Goal: Navigation & Orientation: Find specific page/section

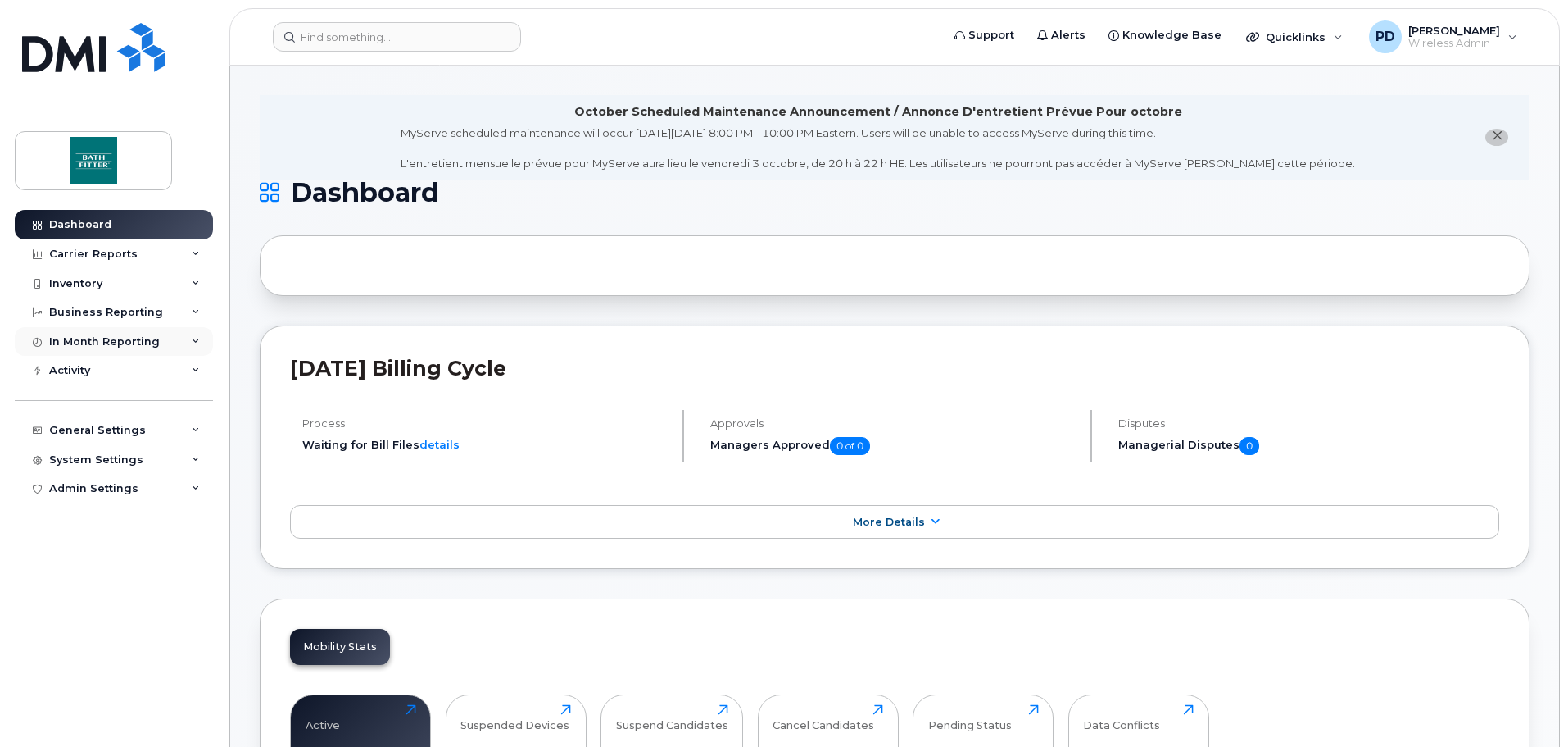
click at [107, 343] on div "In Month Reporting" at bounding box center [105, 342] width 111 height 13
click at [108, 343] on div "In Month Reporting" at bounding box center [105, 342] width 111 height 13
click at [97, 376] on div "Activity" at bounding box center [113, 371] width 198 height 30
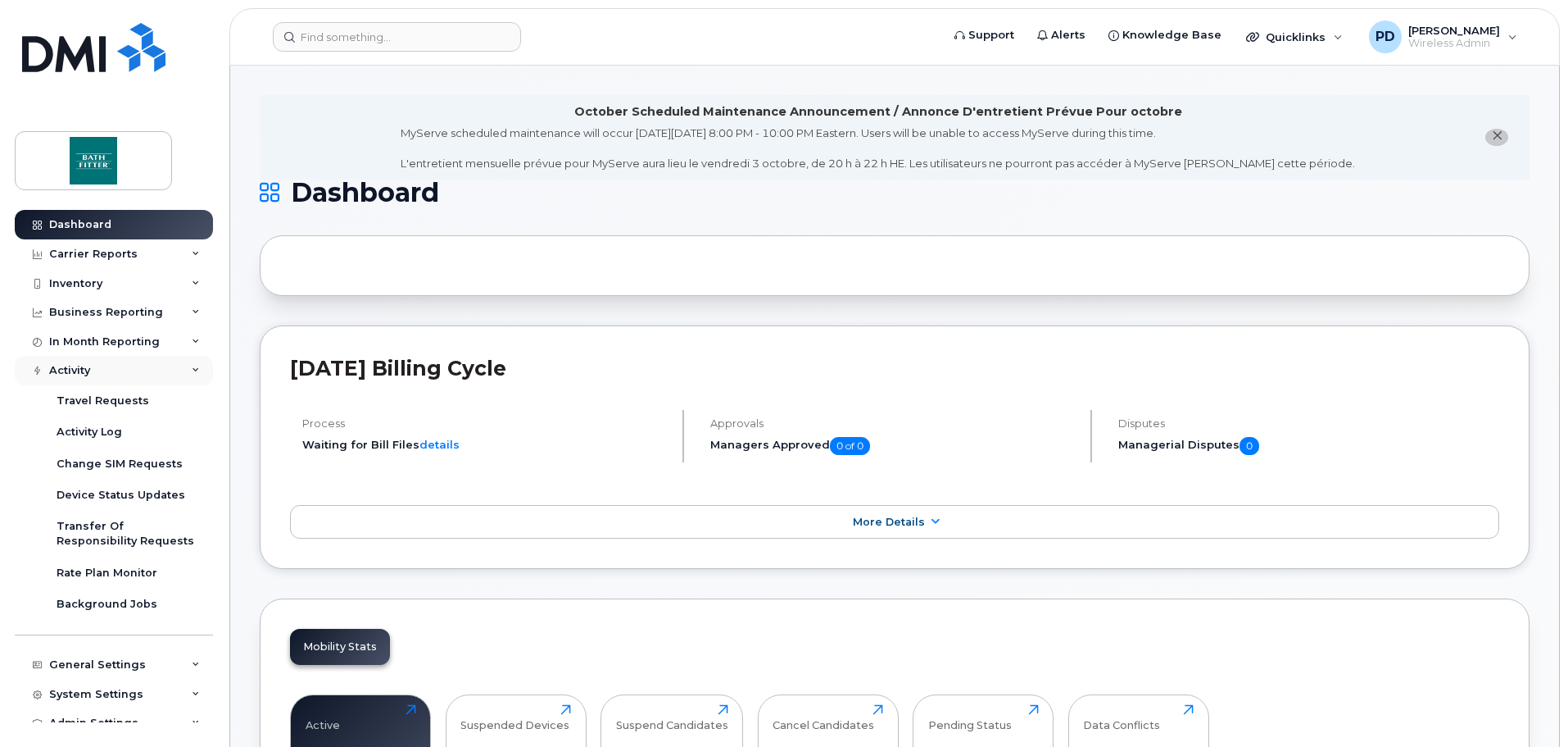
click at [93, 376] on div "Activity" at bounding box center [113, 371] width 198 height 30
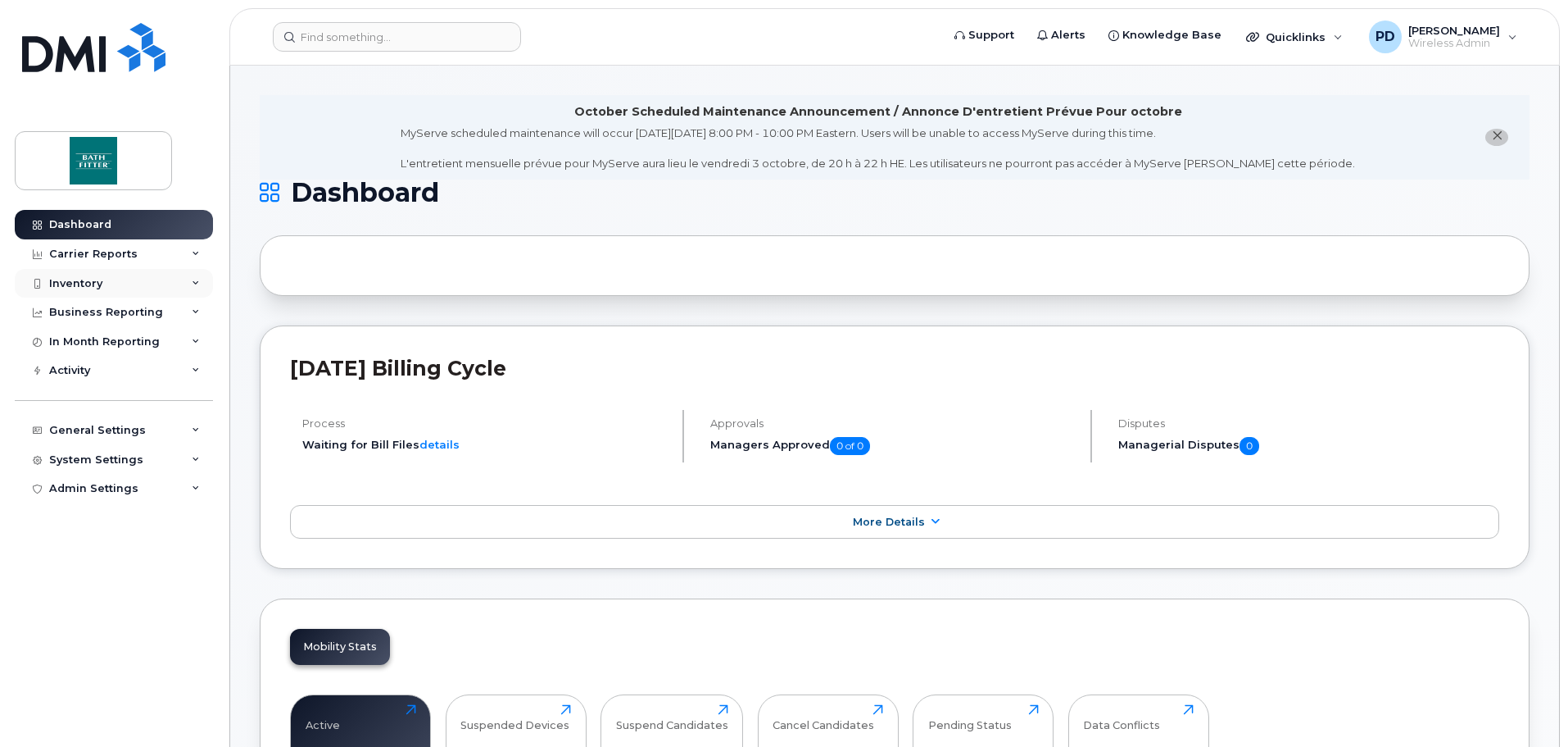
click at [90, 290] on div "Inventory" at bounding box center [76, 283] width 54 height 13
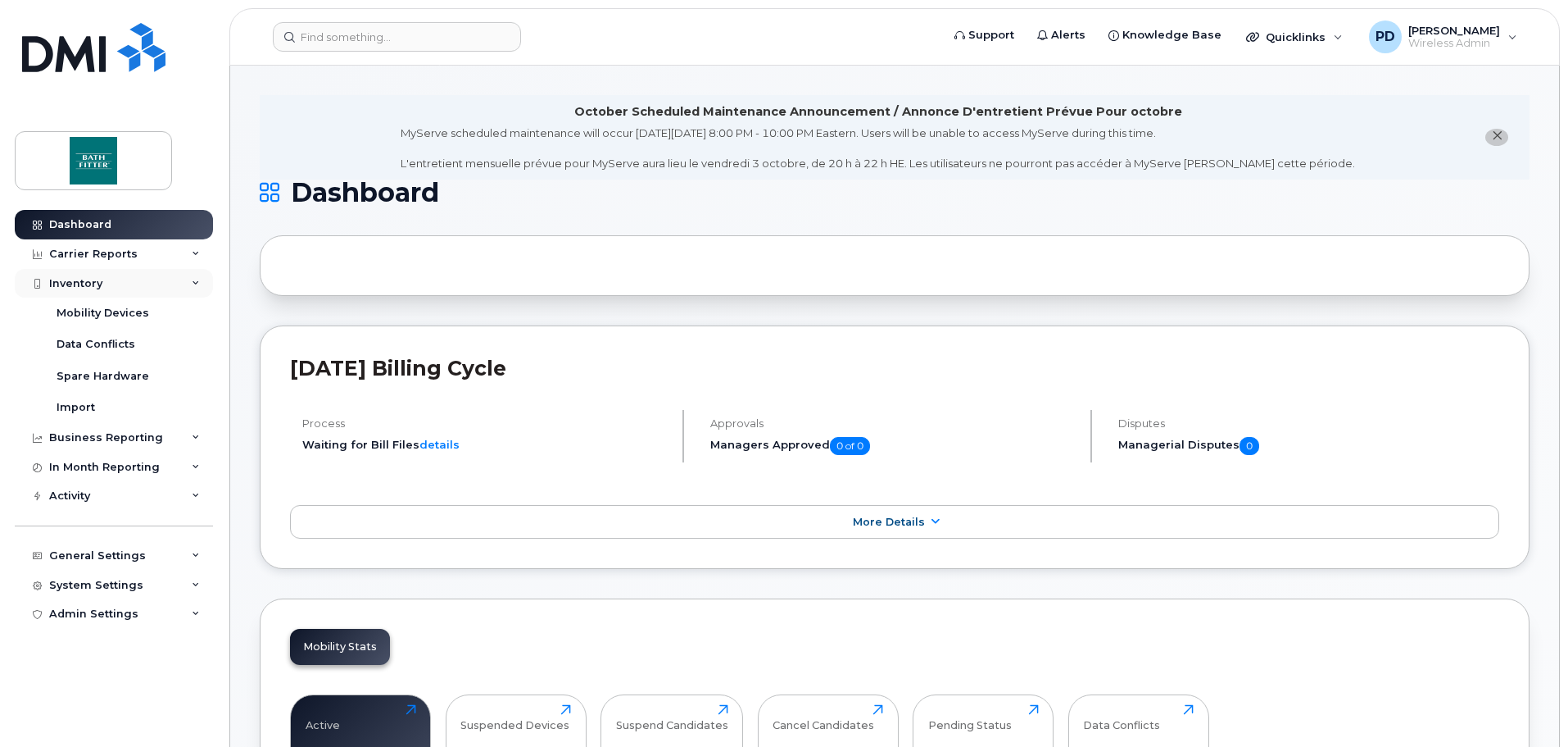
click at [92, 288] on div "Inventory" at bounding box center [76, 283] width 54 height 13
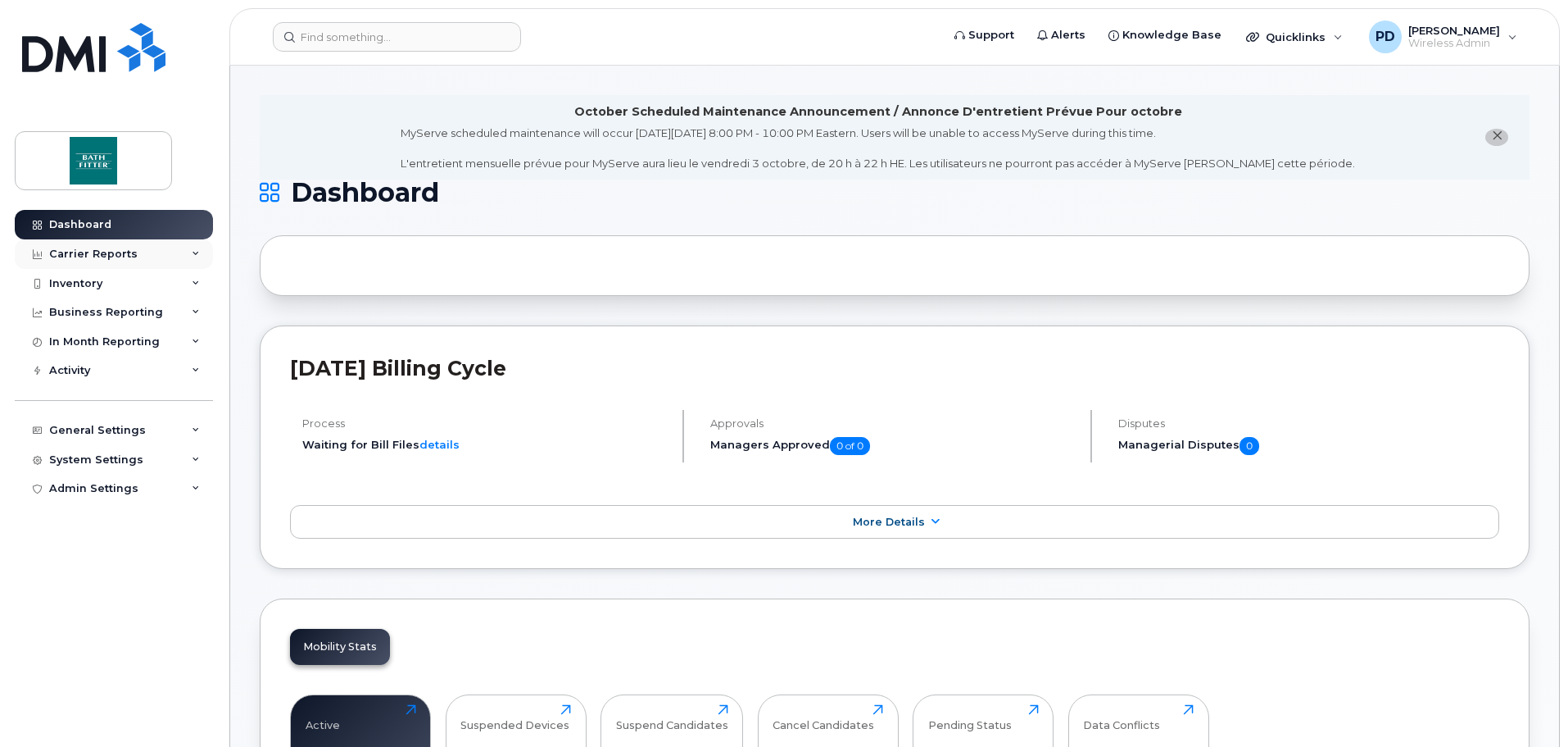
click at [89, 255] on div "Carrier Reports" at bounding box center [94, 254] width 89 height 13
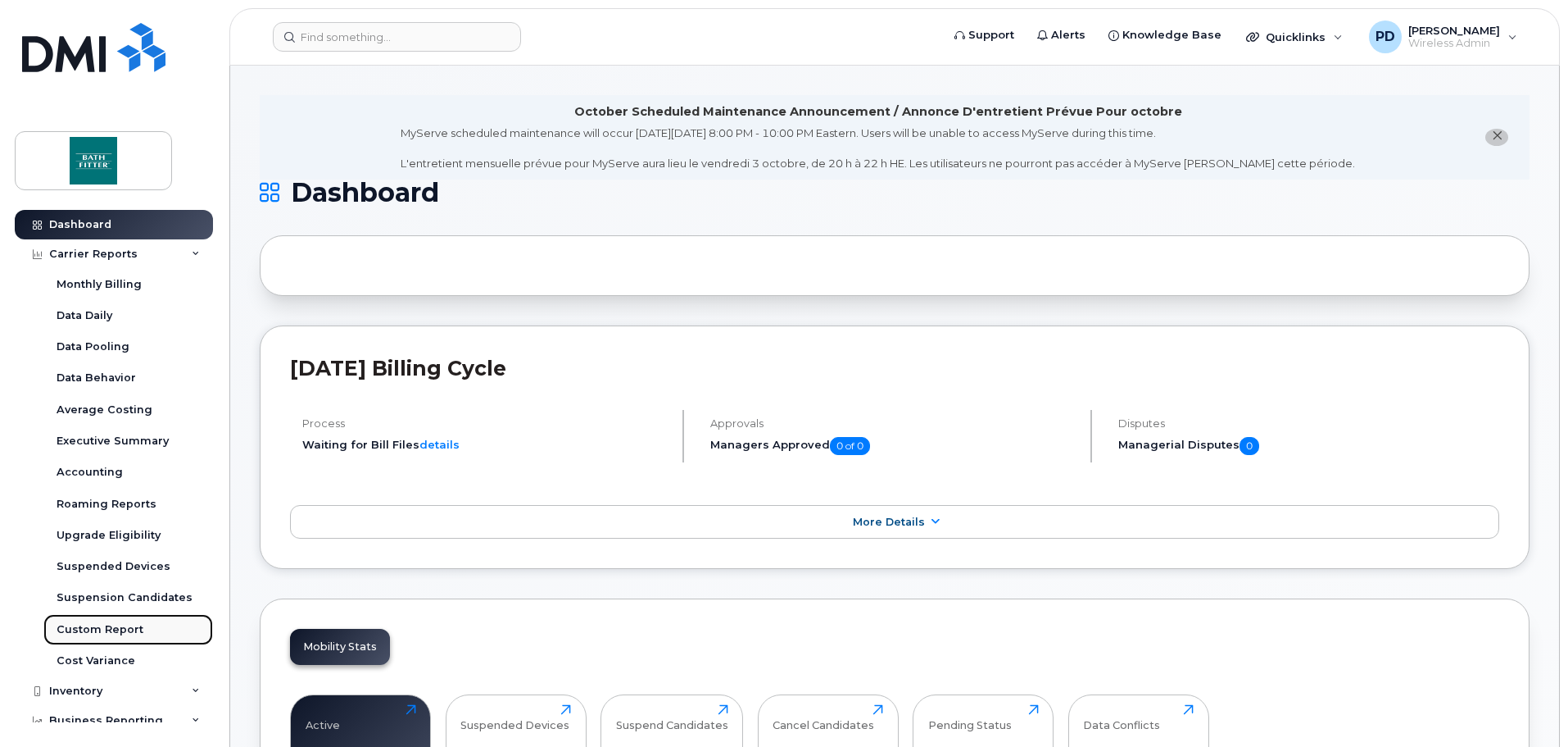
click at [99, 619] on link "Custom Report" at bounding box center [128, 629] width 169 height 32
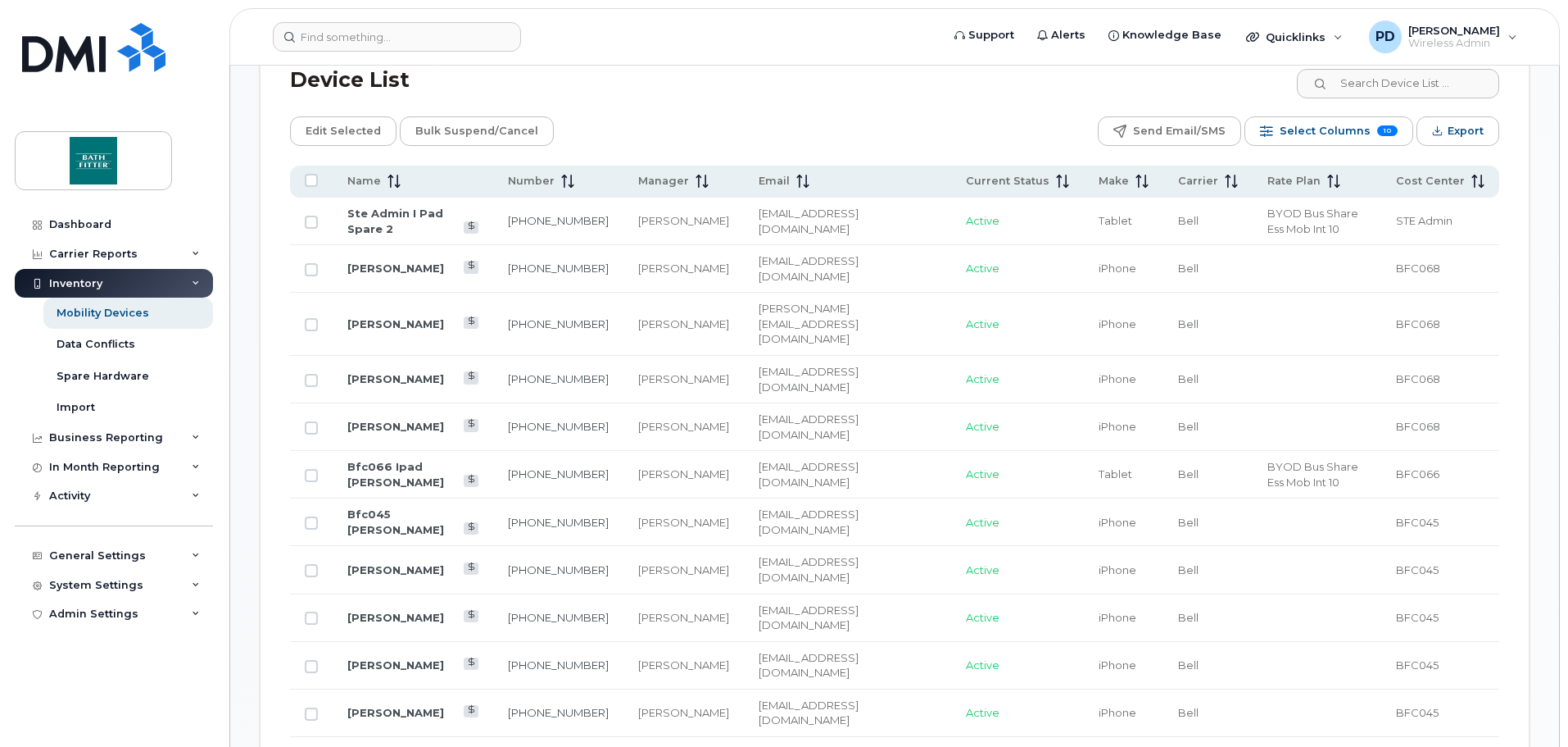
scroll to position [688, 0]
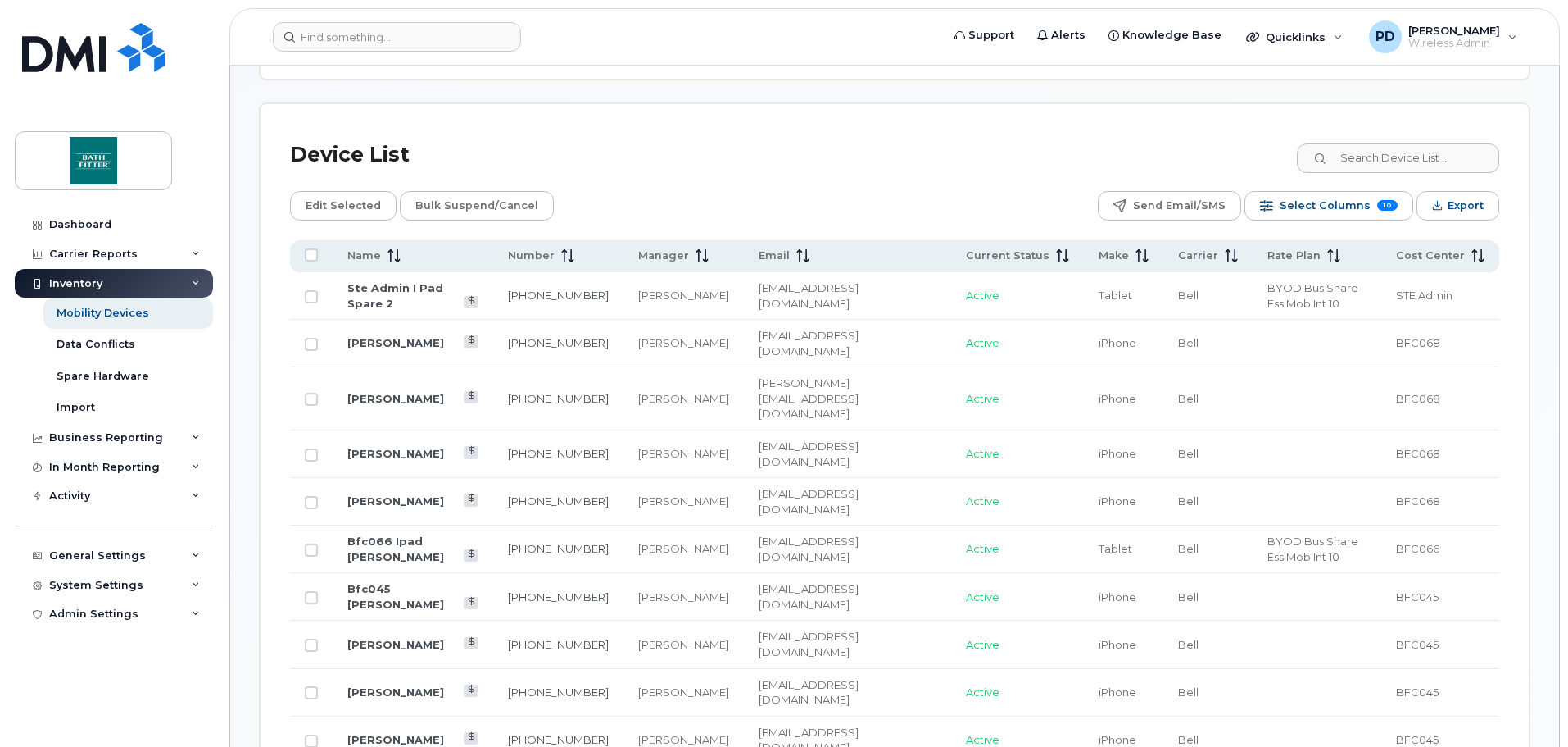
click at [555, 153] on div "Device List" at bounding box center [895, 155] width 1209 height 43
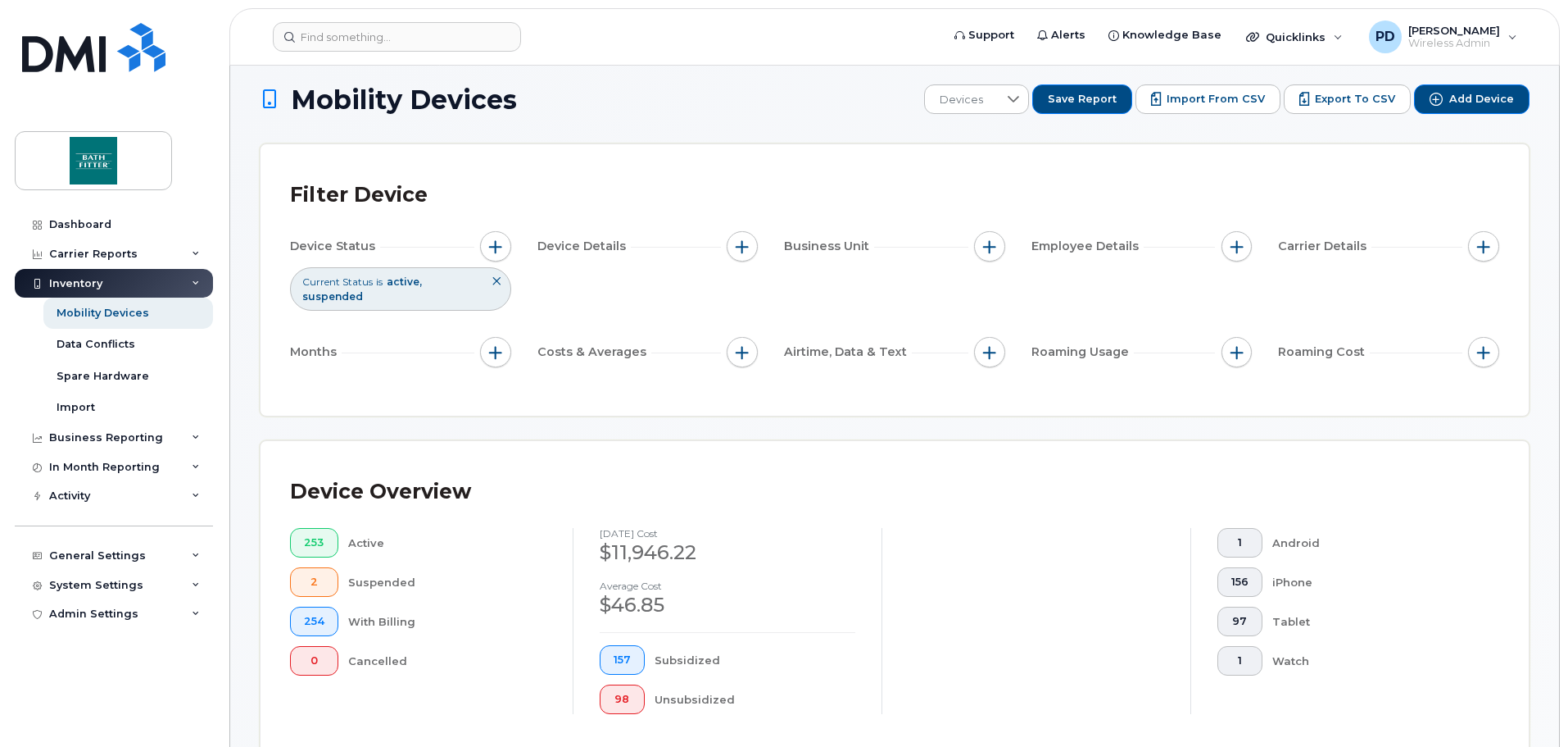
scroll to position [0, 0]
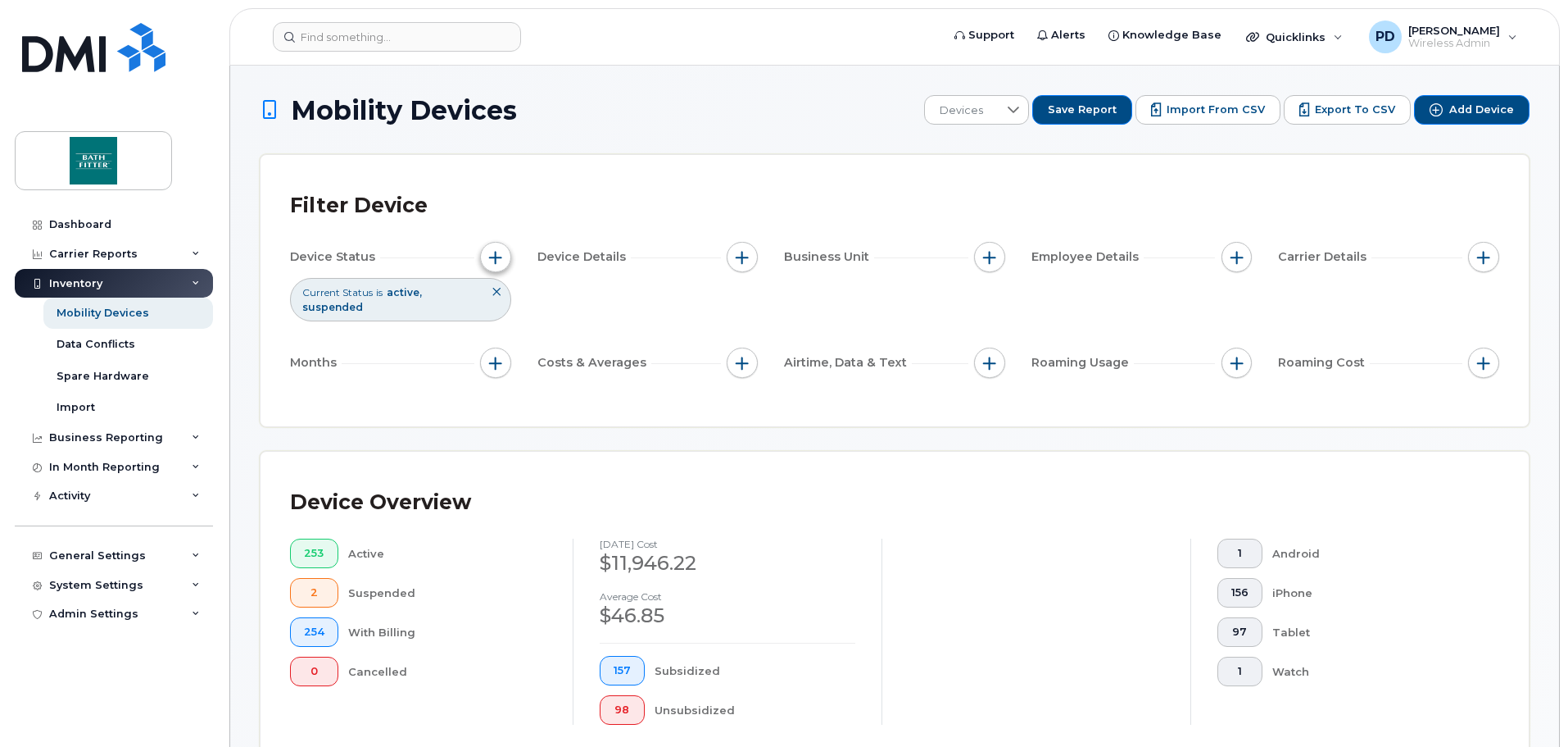
click at [506, 255] on button "button" at bounding box center [495, 257] width 31 height 32
click at [750, 261] on button "button" at bounding box center [742, 257] width 31 height 32
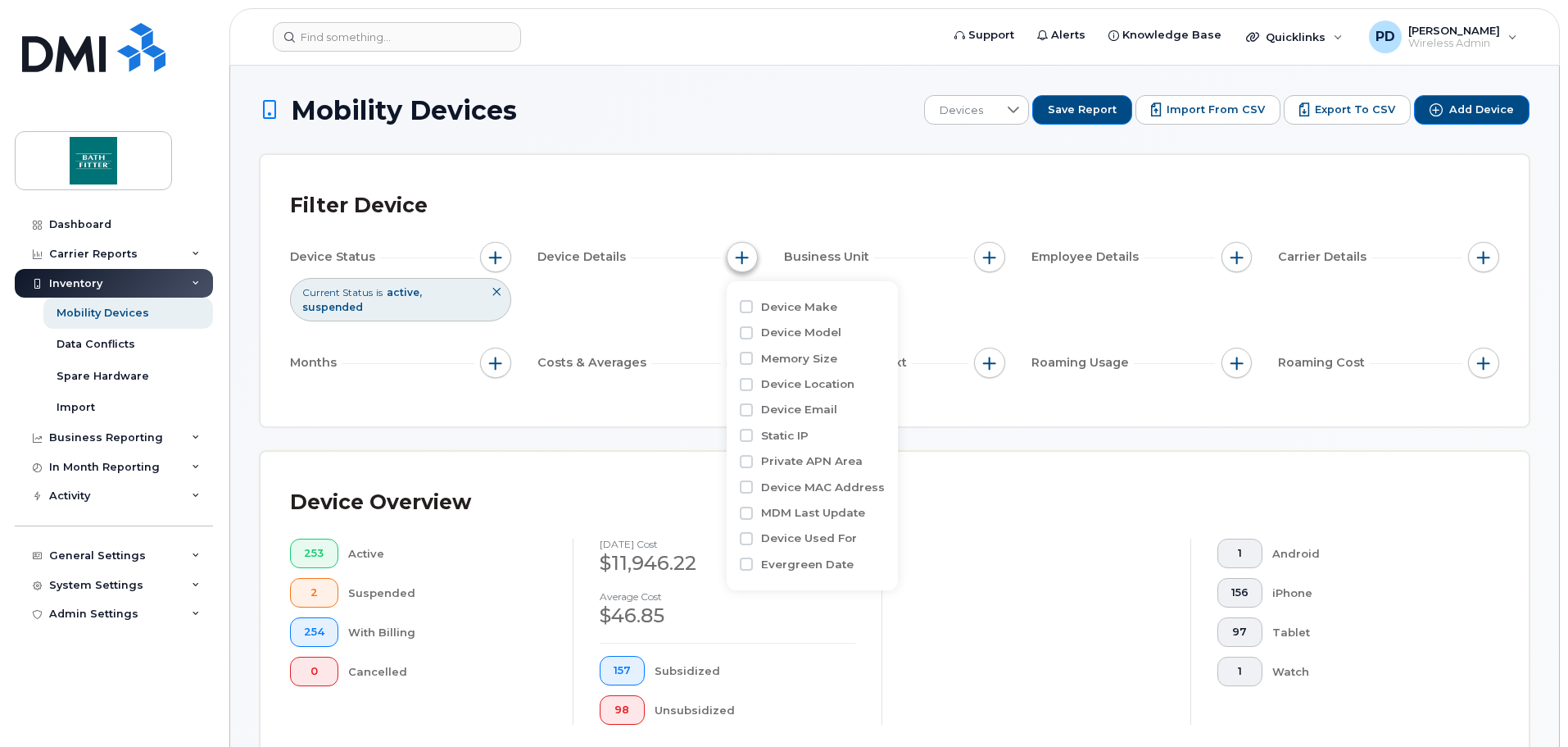
click at [748, 260] on span "button" at bounding box center [741, 256] width 13 height 13
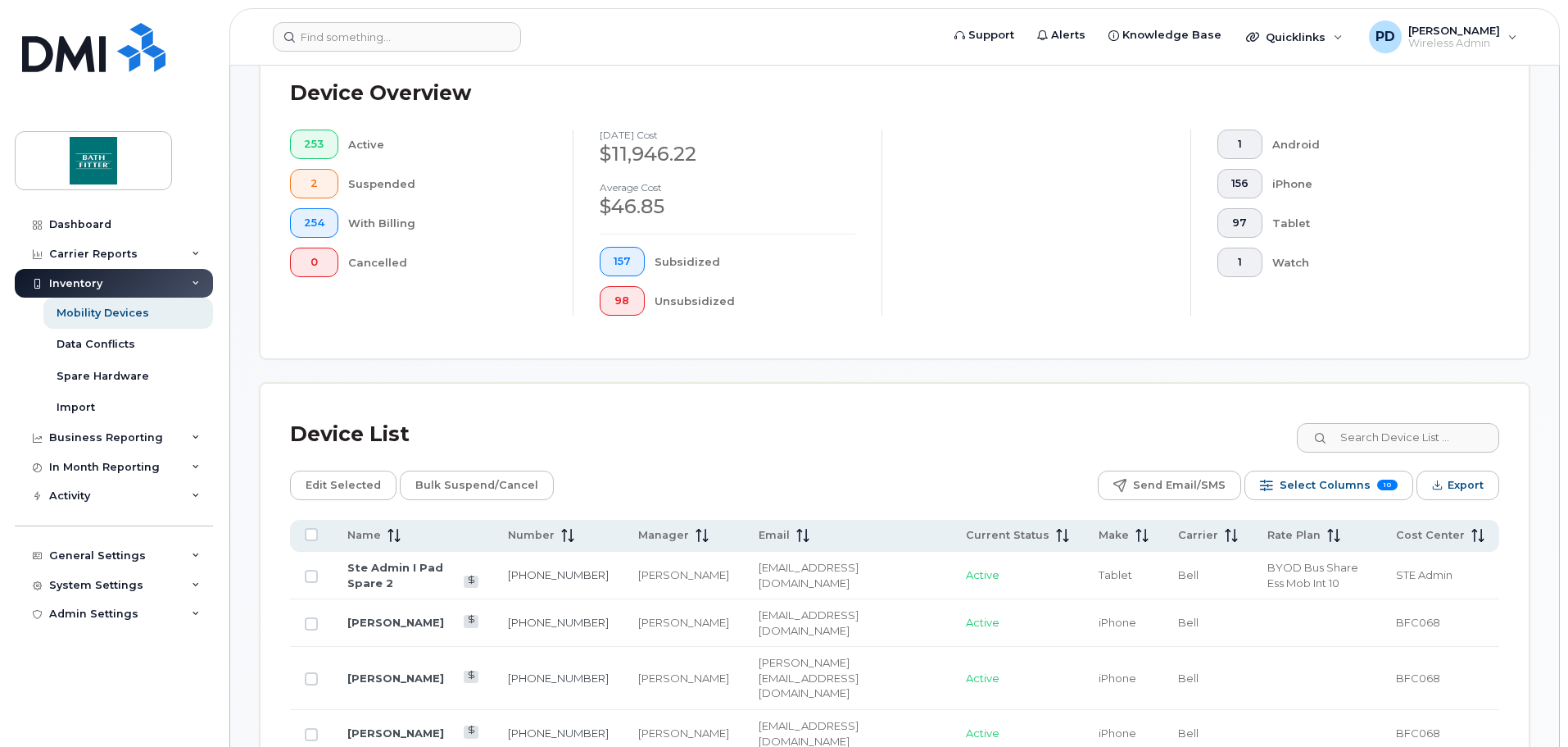
scroll to position [410, 0]
click at [921, 469] on div "Edit Selected Bulk Suspend/Cancel Send Email/SMS Select Columns 10 Filter Refre…" at bounding box center [895, 484] width 1209 height 30
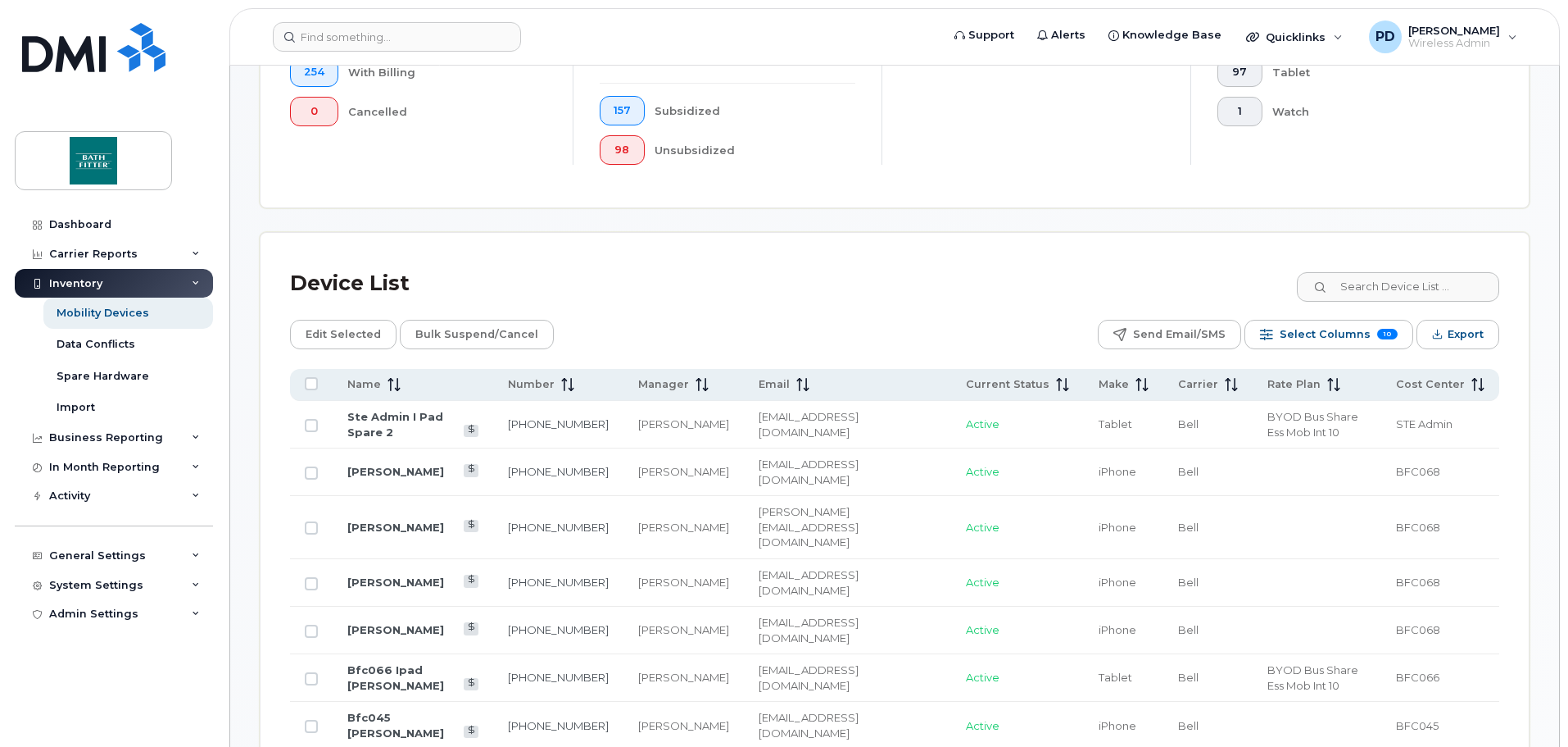
scroll to position [574, 0]
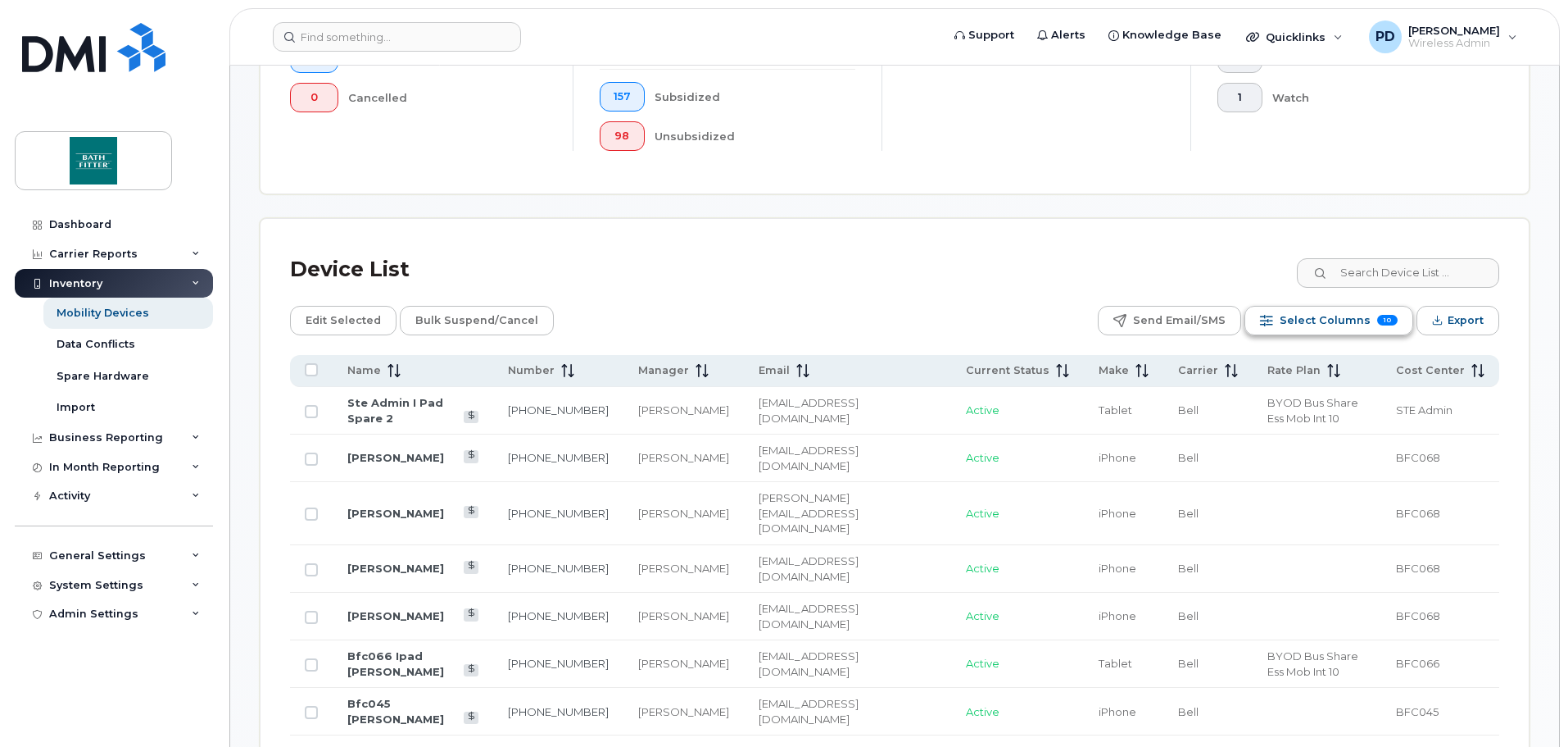
click at [1273, 314] on div "Select Columns 10" at bounding box center [1266, 320] width 13 height 13
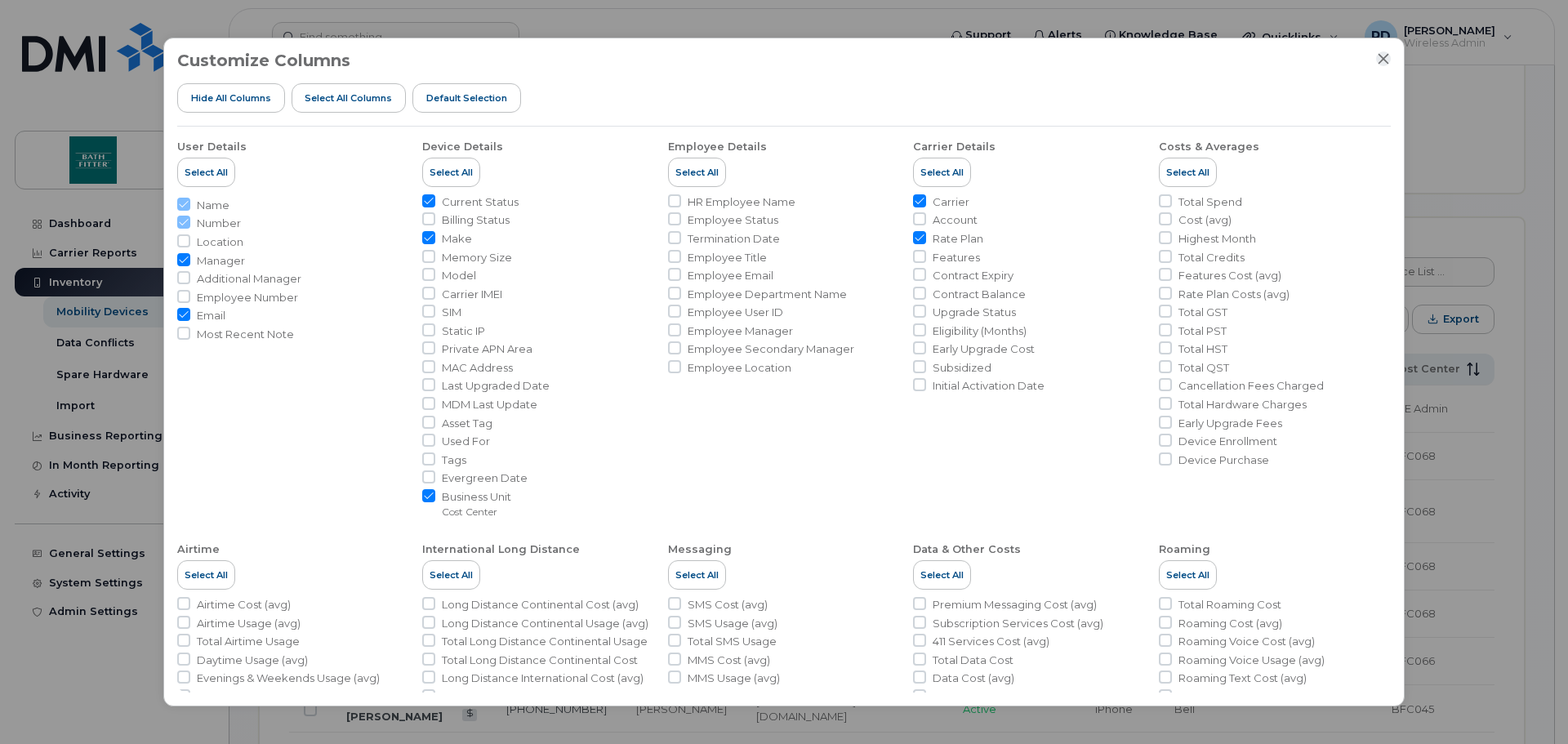
click at [1376, 56] on icon "Close" at bounding box center [1382, 59] width 13 height 13
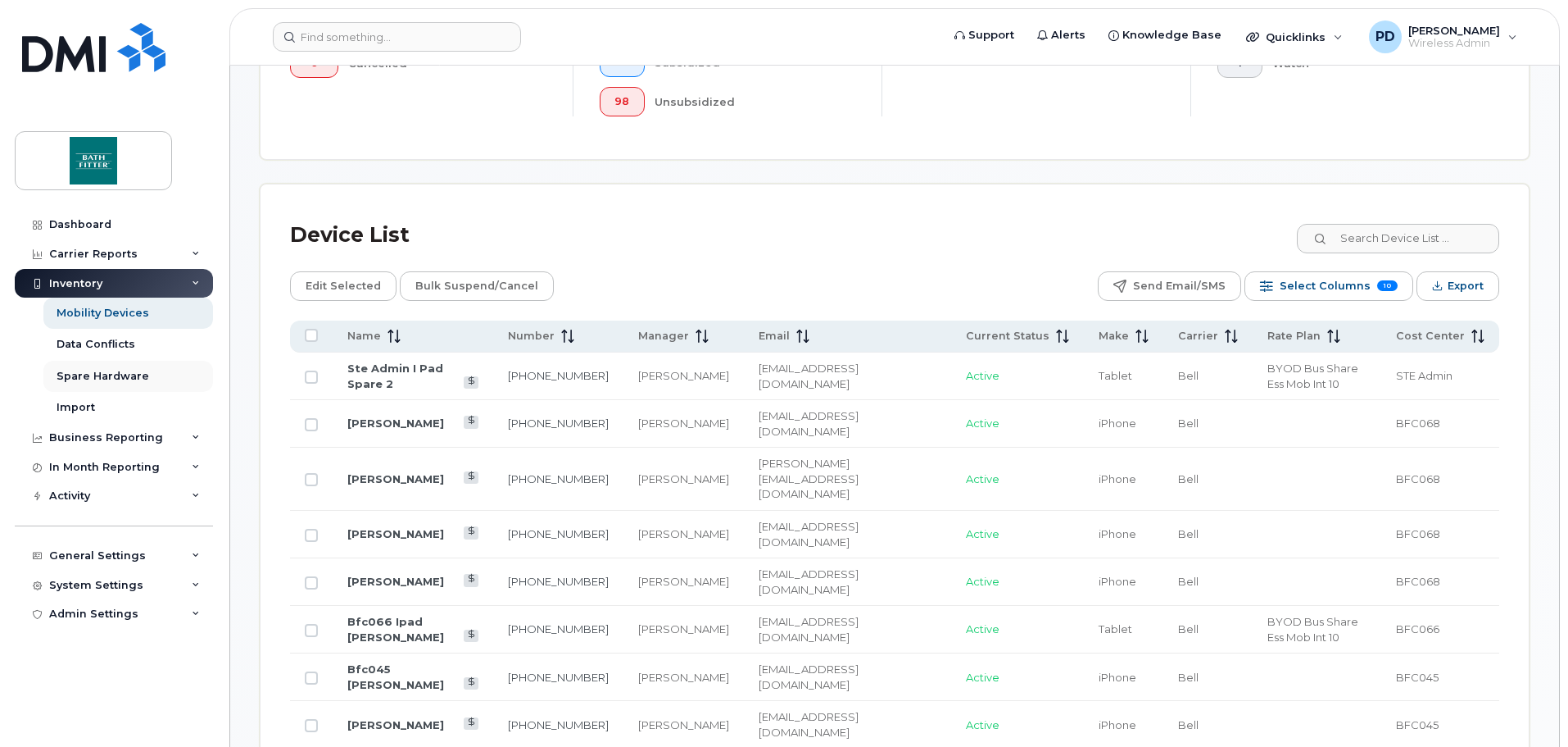
scroll to position [606, 0]
click at [146, 259] on div "Carrier Reports" at bounding box center [113, 254] width 198 height 30
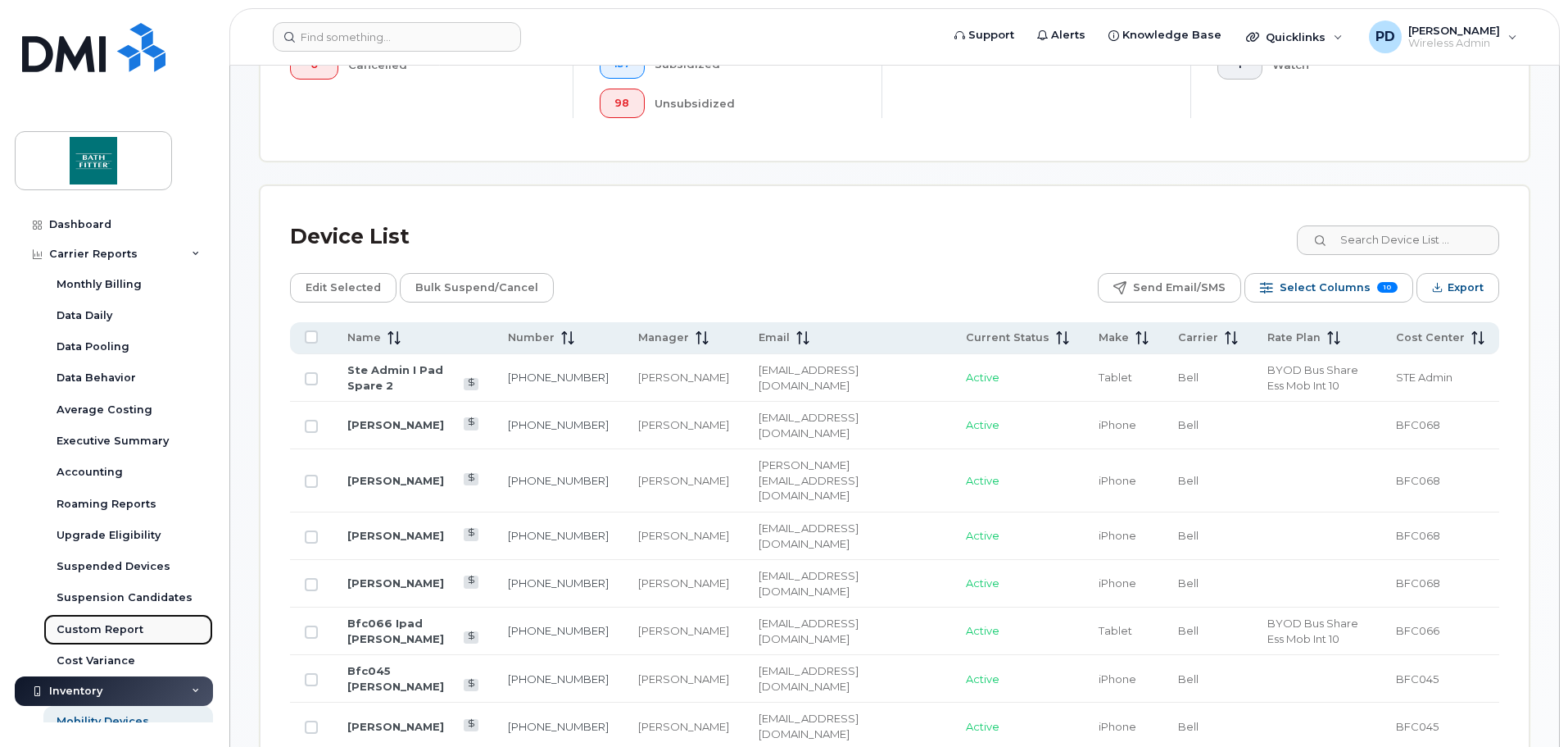
click at [73, 614] on link "Custom Report" at bounding box center [128, 629] width 169 height 32
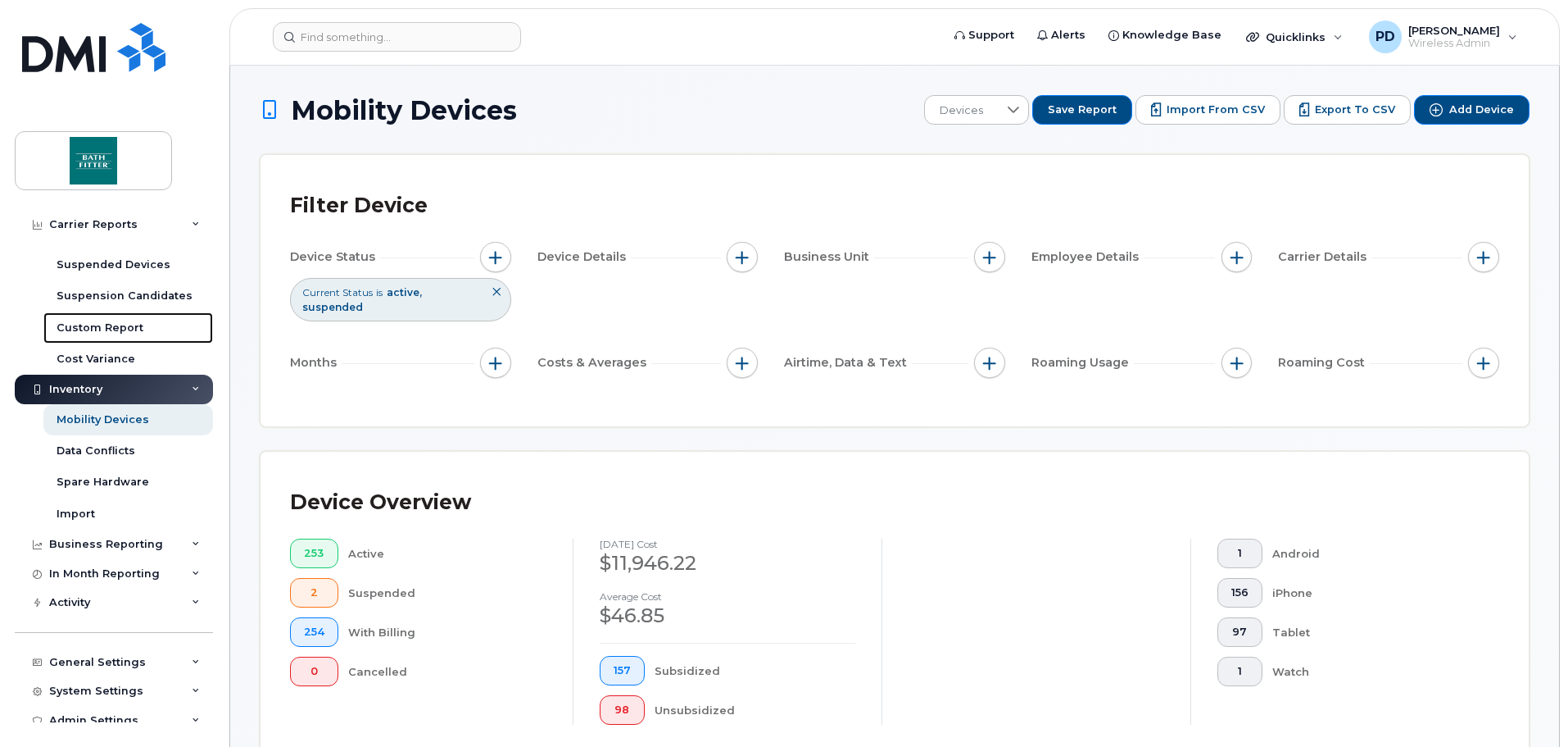
scroll to position [314, 0]
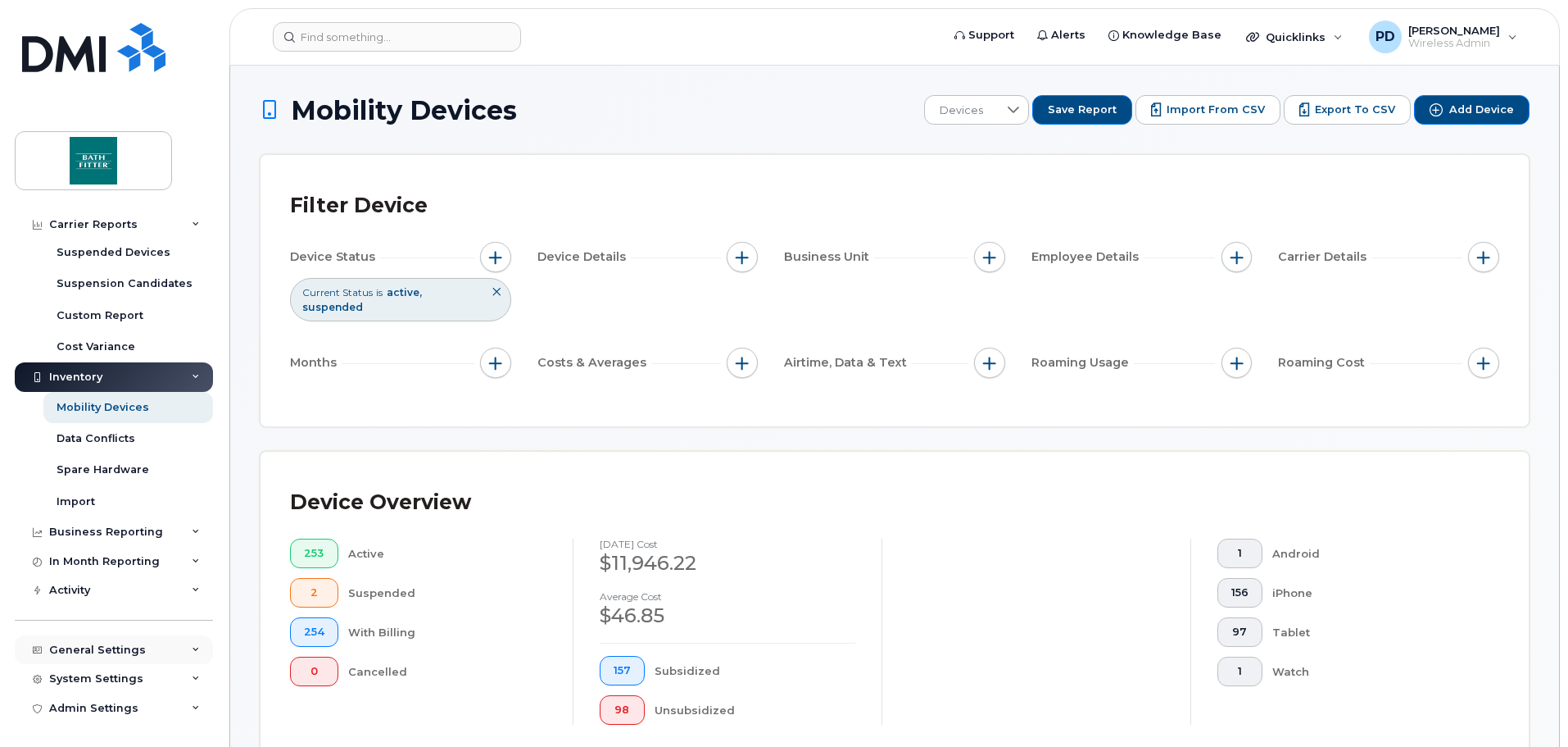
click at [98, 655] on div "General Settings" at bounding box center [98, 649] width 97 height 13
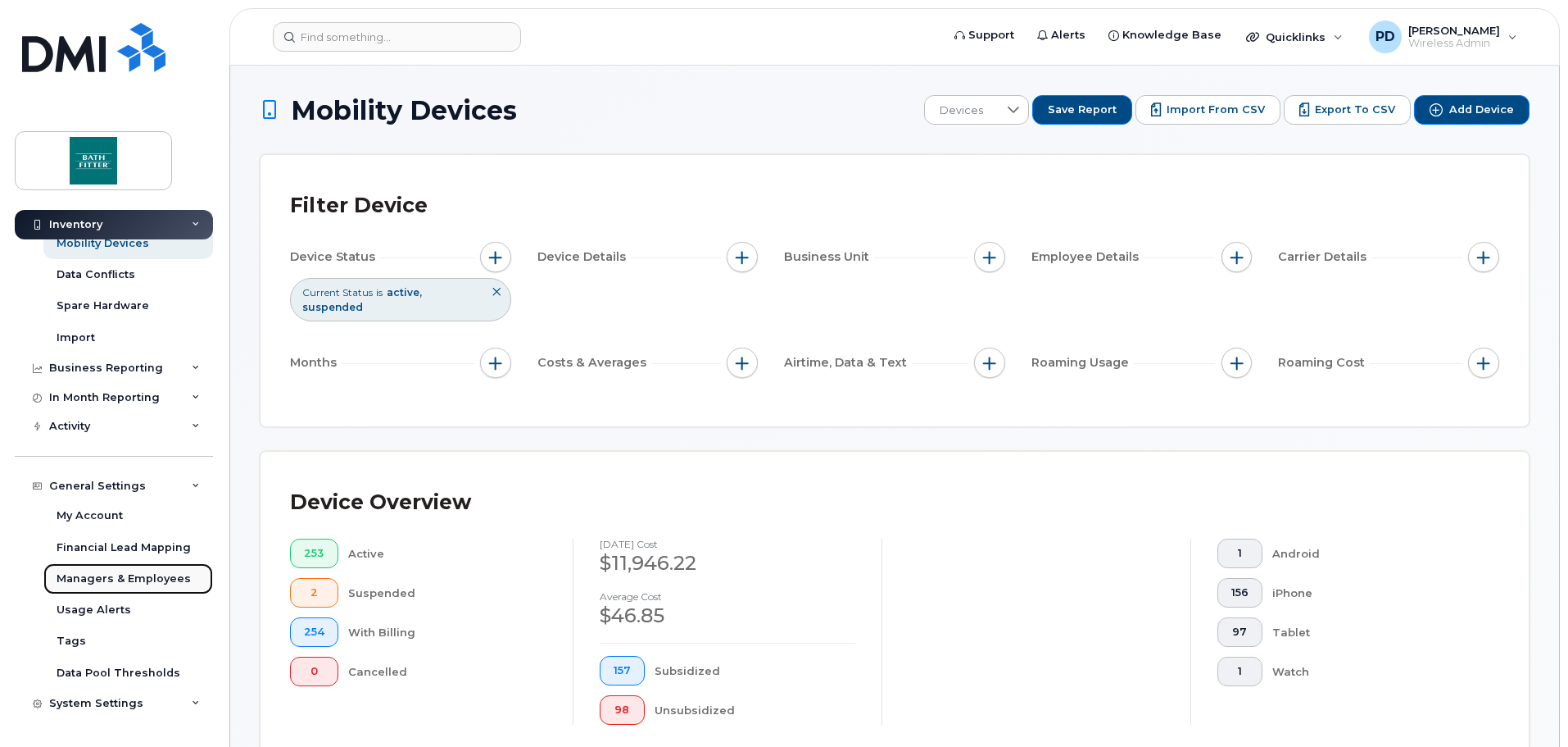
click at [122, 582] on div "Managers & Employees" at bounding box center [123, 578] width 134 height 14
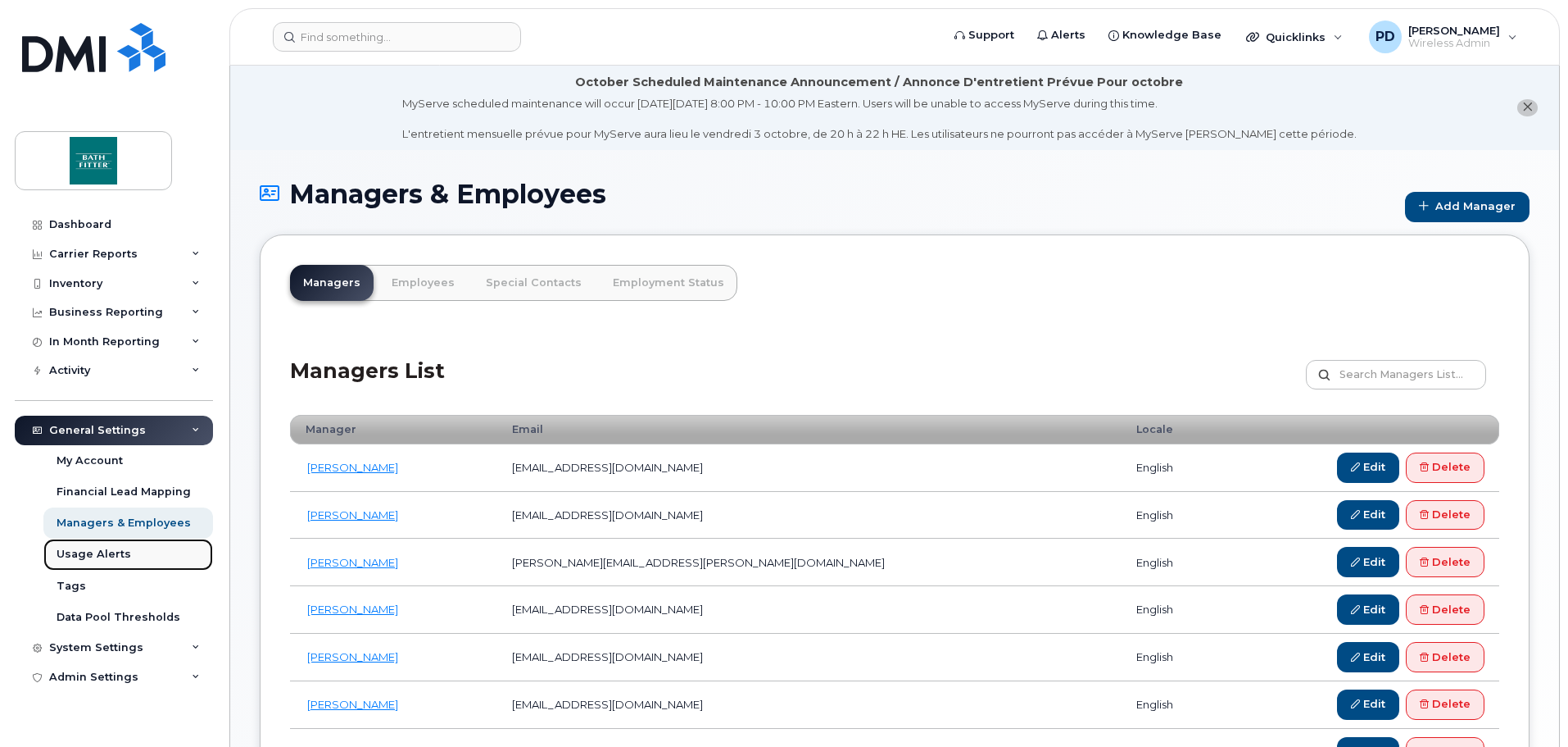
click at [92, 553] on div "Usage Alerts" at bounding box center [94, 554] width 75 height 14
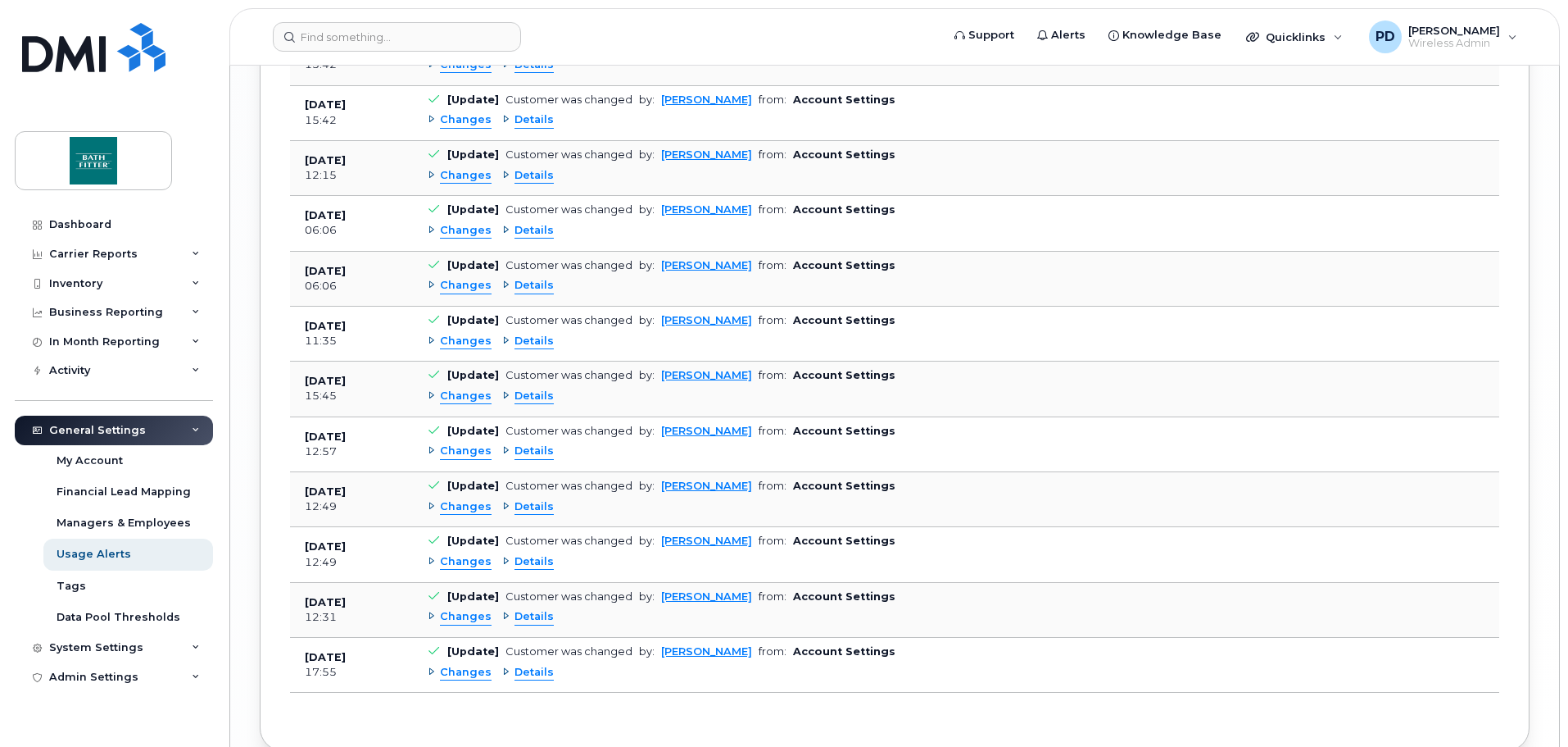
scroll to position [3212, 0]
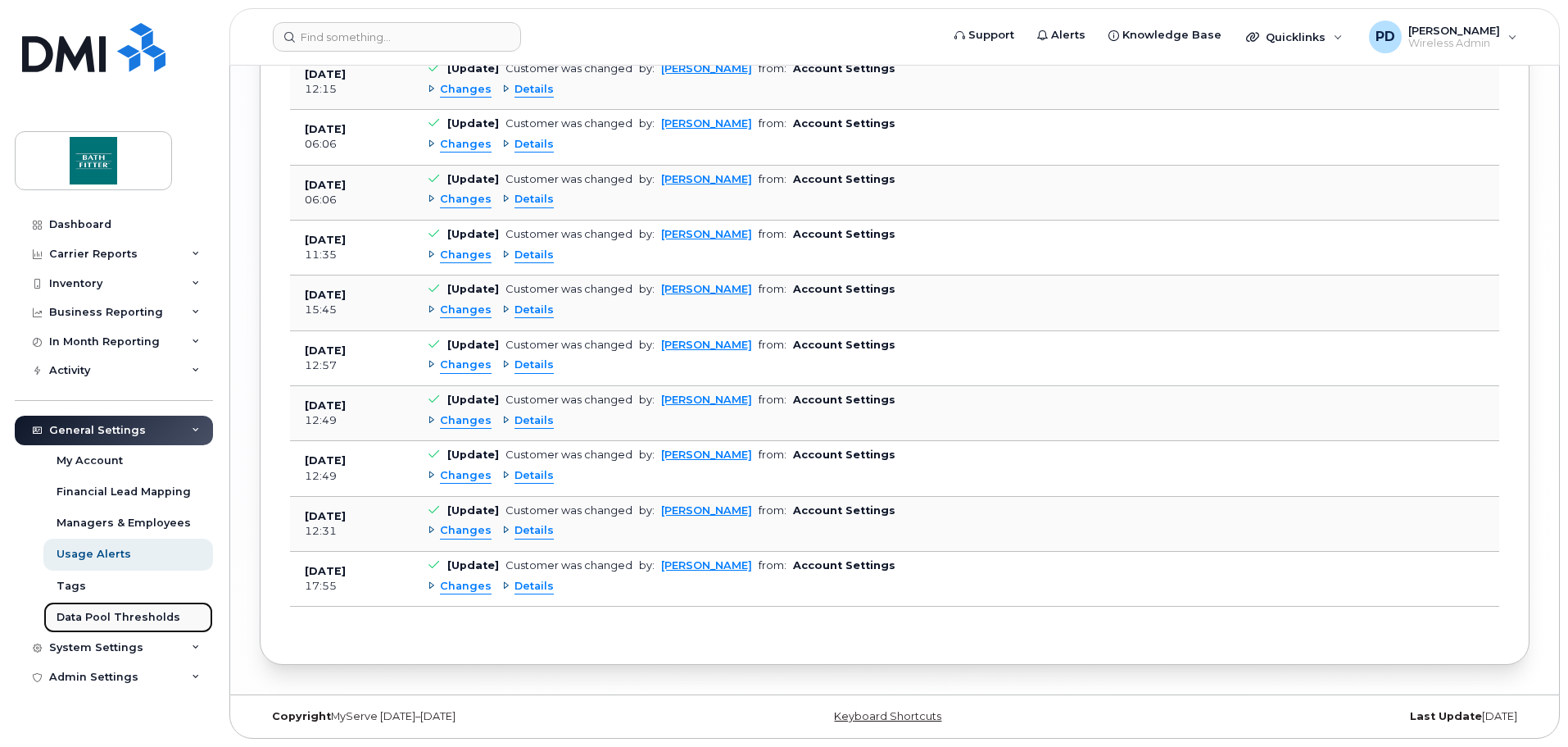
click at [84, 619] on div "Data Pool Thresholds" at bounding box center [117, 617] width 123 height 14
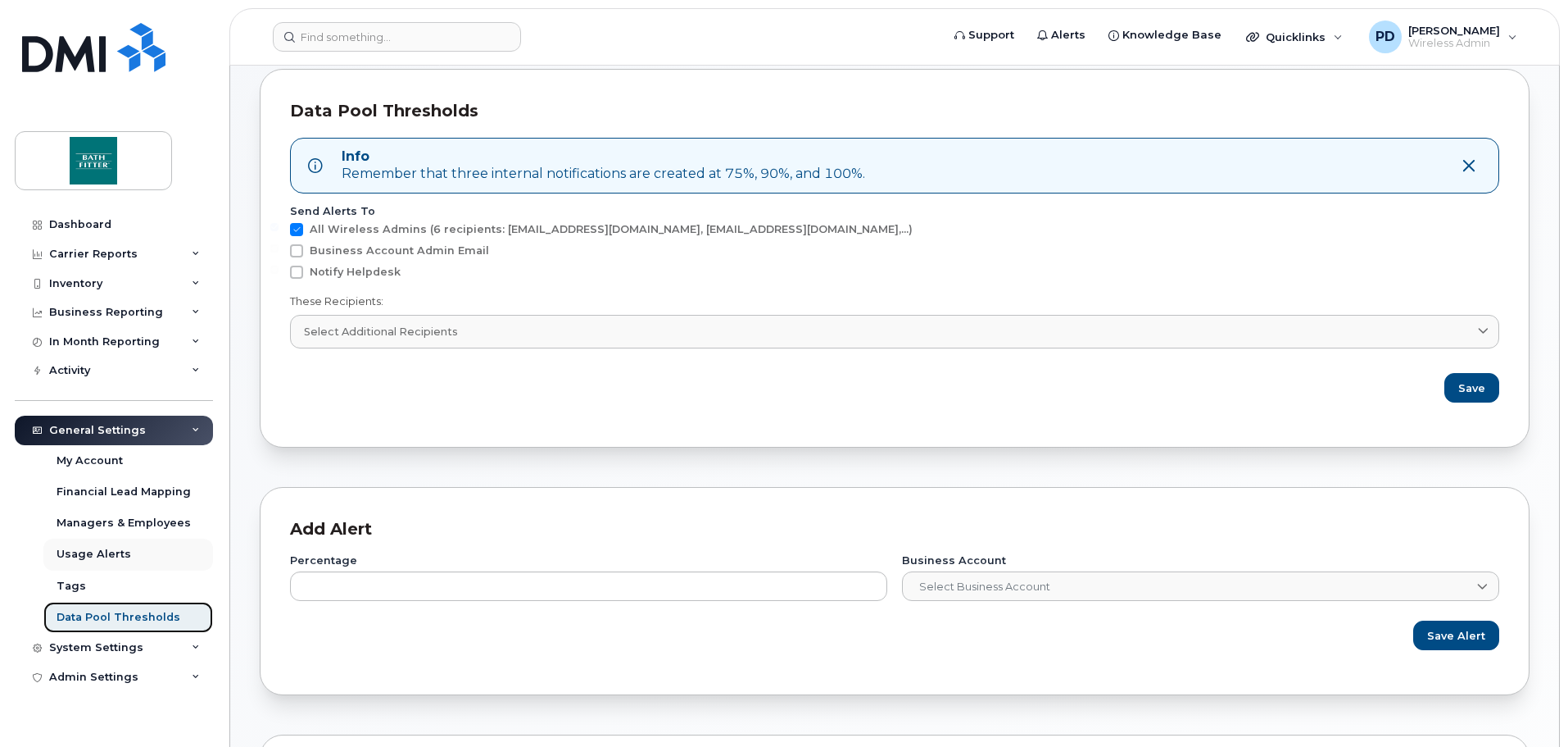
scroll to position [246, 0]
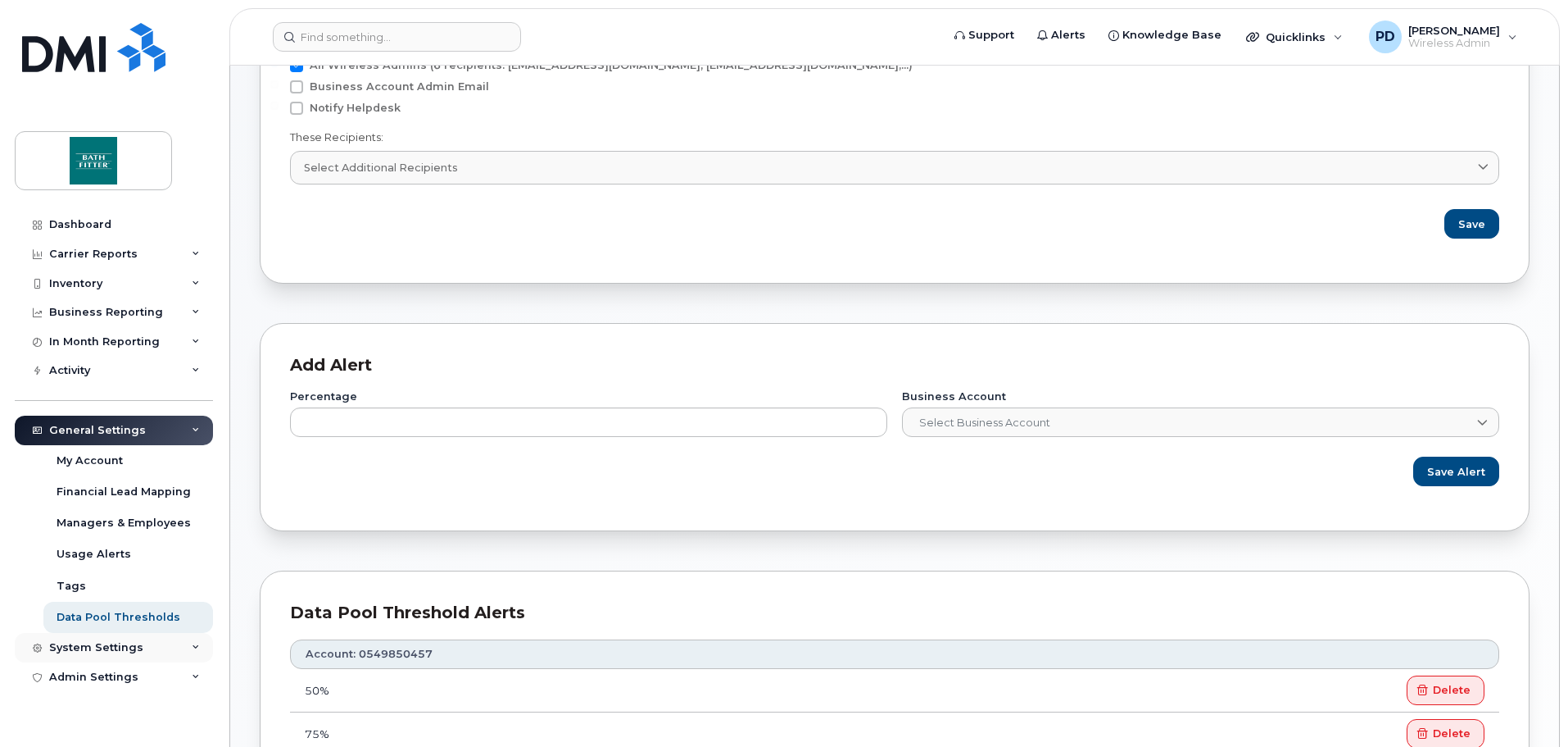
click at [88, 653] on div "System Settings" at bounding box center [96, 647] width 94 height 13
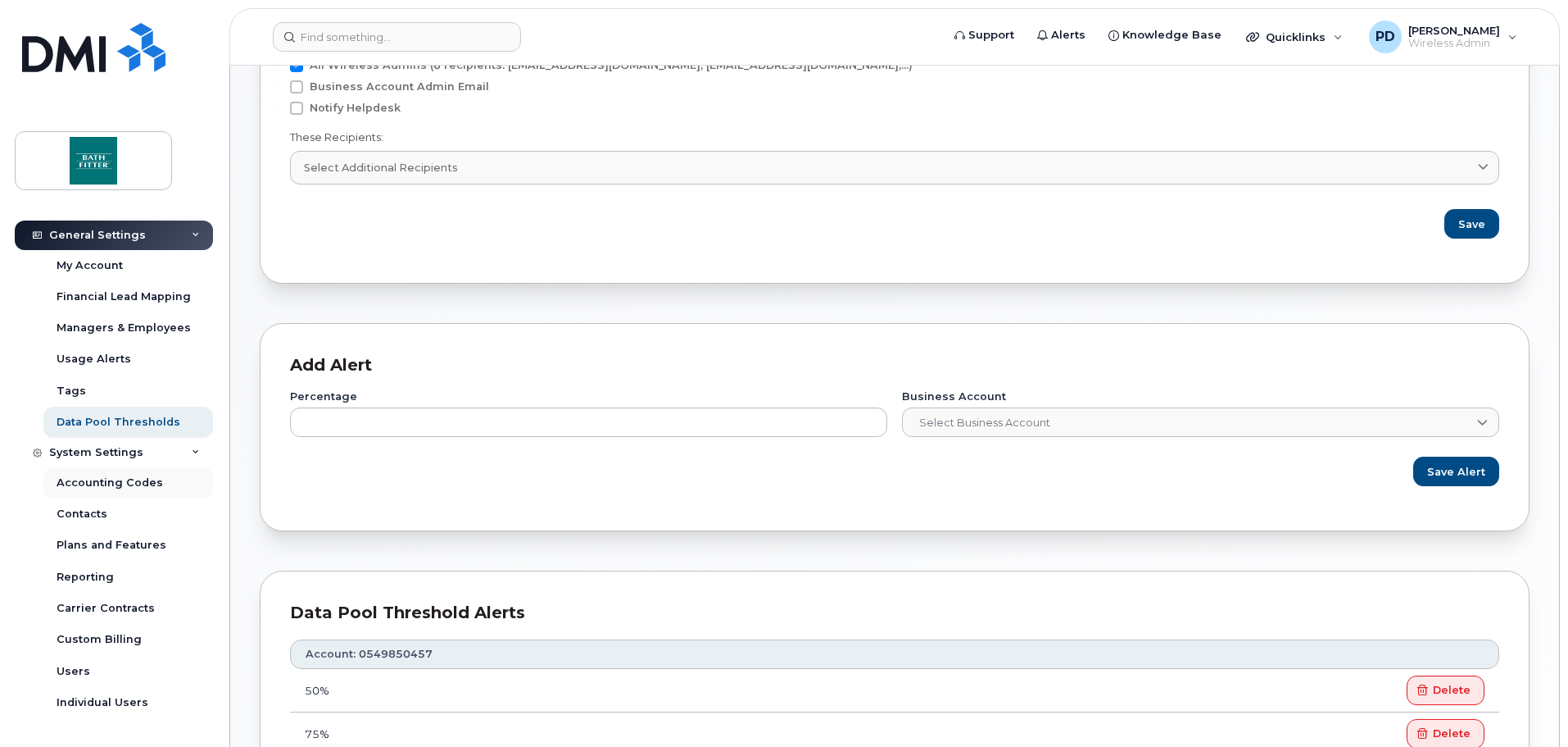
scroll to position [220, 0]
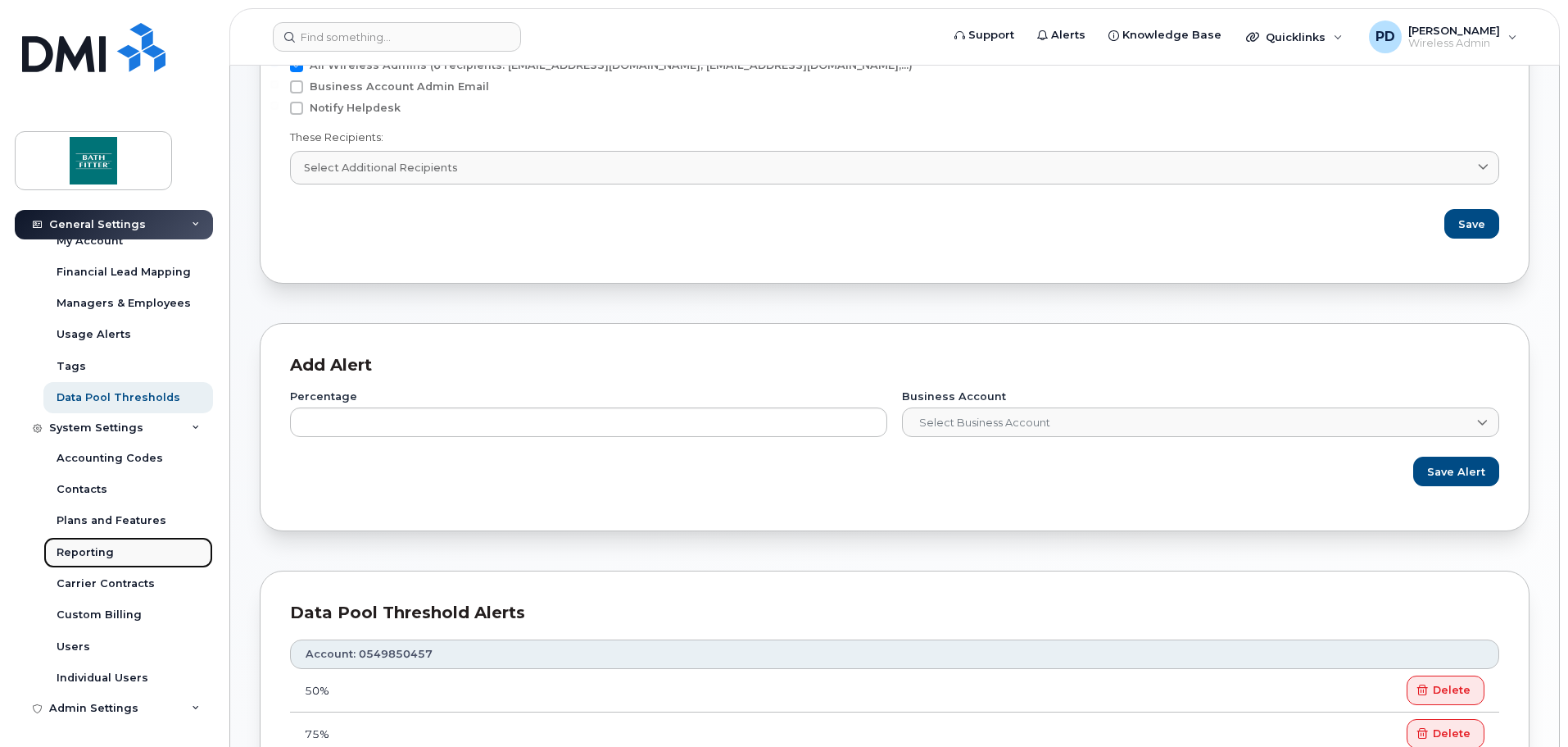
click at [112, 548] on link "Reporting" at bounding box center [128, 552] width 169 height 32
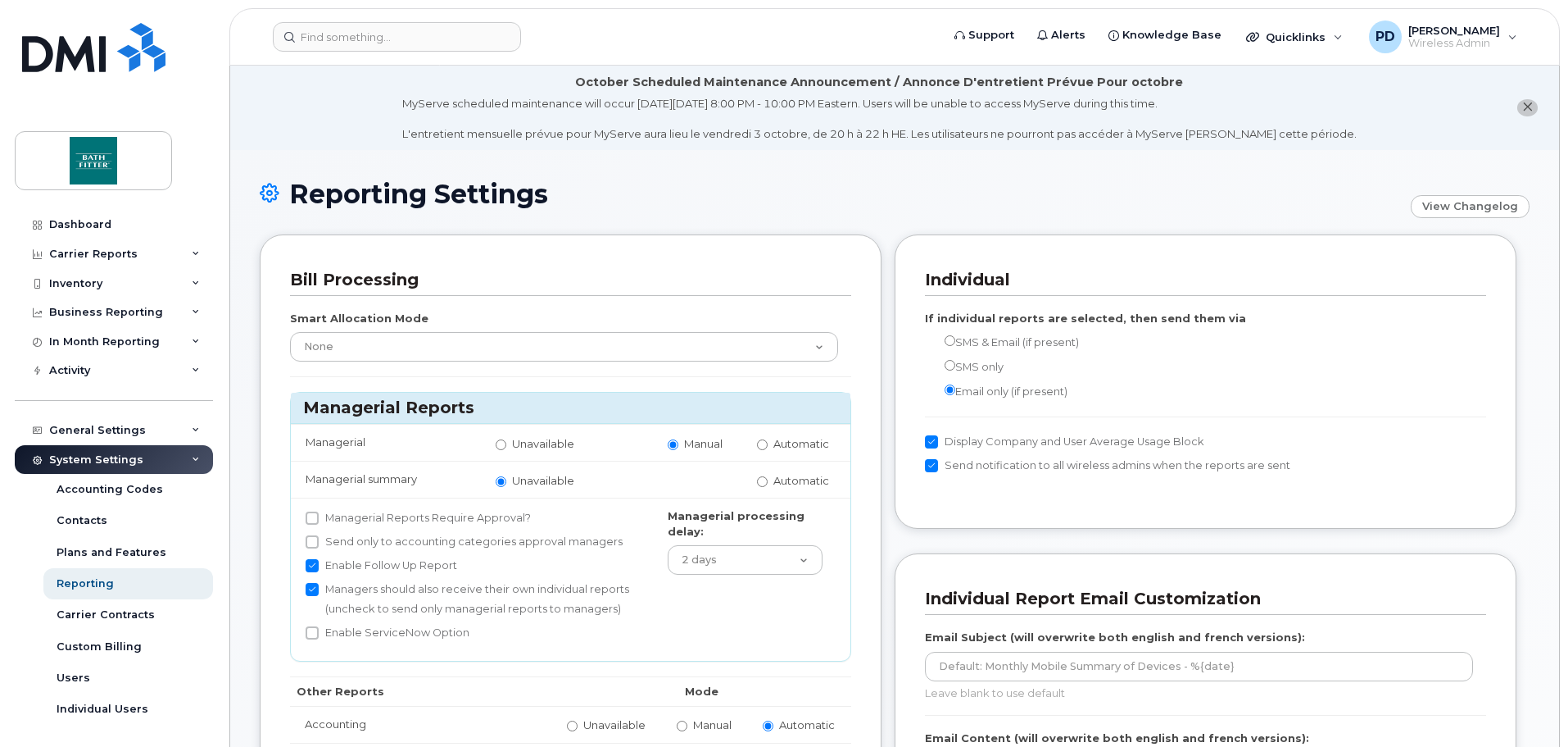
click at [661, 203] on h1 "Reporting Settings" at bounding box center [831, 194] width 1142 height 29
